Goal: Information Seeking & Learning: Learn about a topic

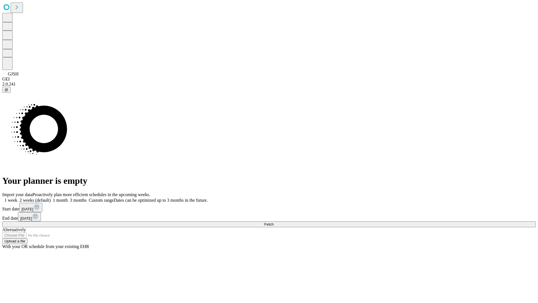
click at [274, 222] on span "Fetch" at bounding box center [268, 224] width 9 height 4
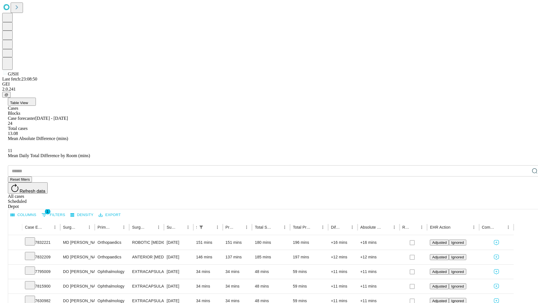
click at [28, 101] on span "Table View" at bounding box center [19, 103] width 18 height 4
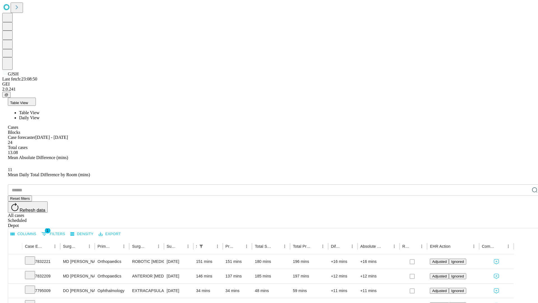
click at [40, 115] on span "Daily View" at bounding box center [29, 117] width 20 height 5
